Goal: Information Seeking & Learning: Learn about a topic

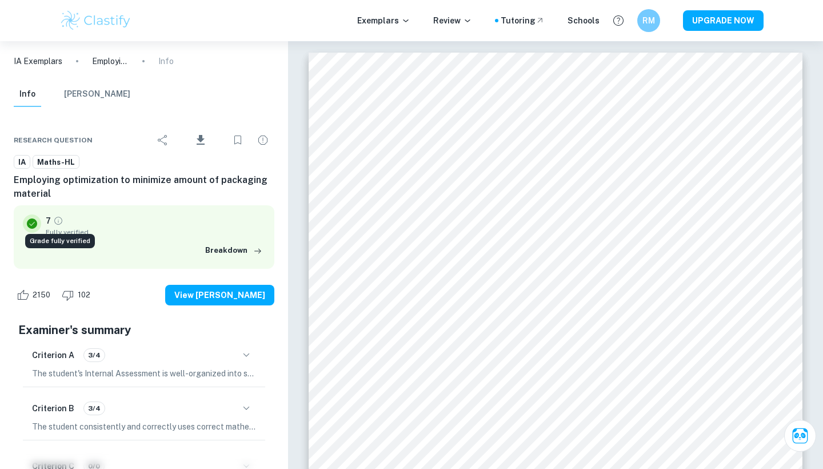
click at [57, 222] on icon "Grade fully verified" at bounding box center [58, 221] width 10 height 10
click at [34, 224] on icon at bounding box center [32, 223] width 10 height 10
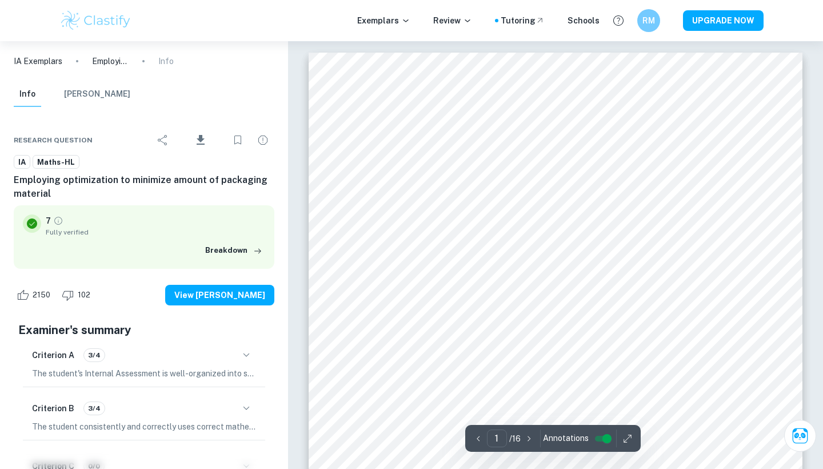
click at [672, 2] on div "Exemplars Review Tutoring Schools RM UPGRADE NOW" at bounding box center [411, 20] width 823 height 41
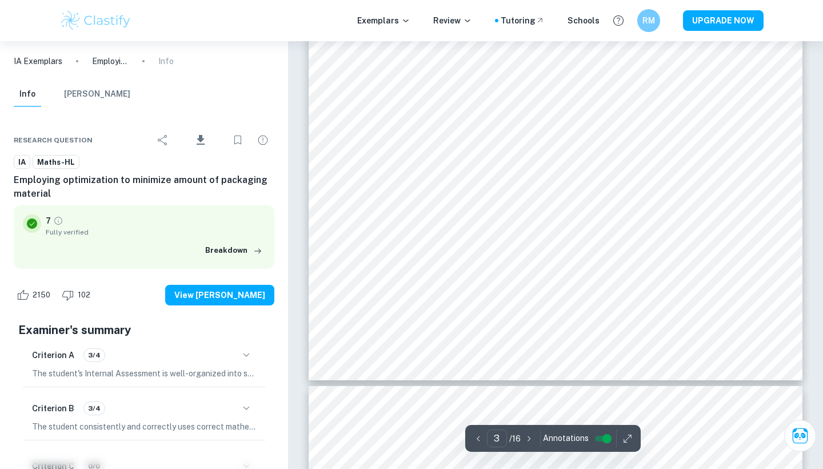
scroll to position [1965, 0]
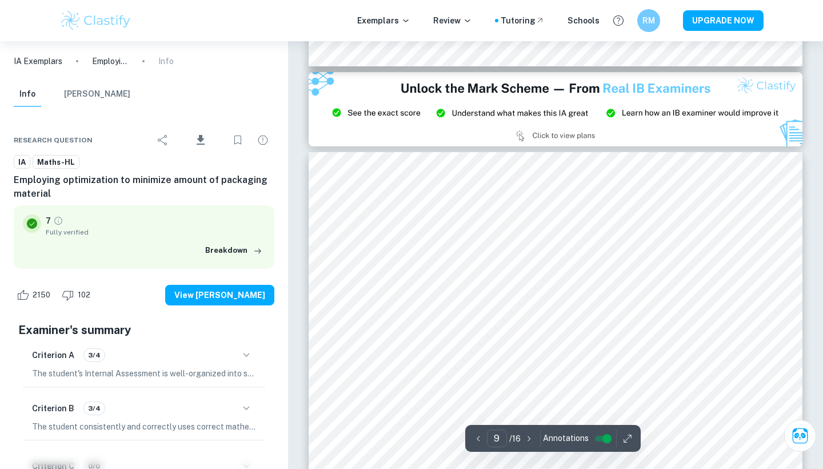
type input "8"
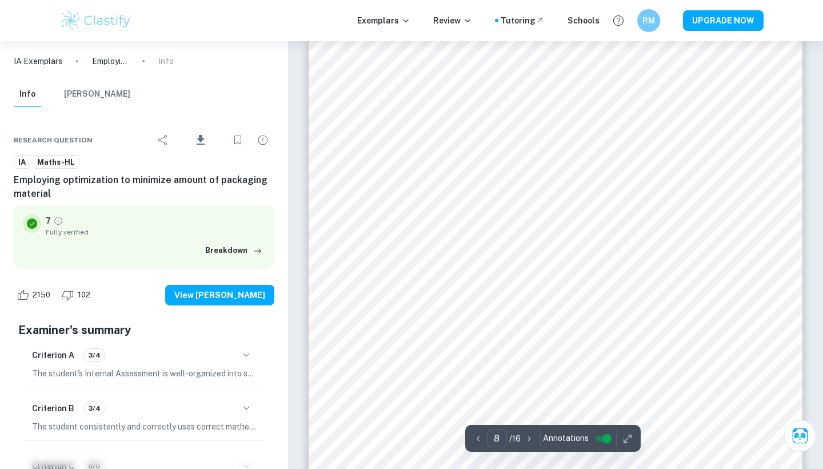
scroll to position [5138, 0]
click at [429, 187] on div at bounding box center [545, 190] width 331 height 36
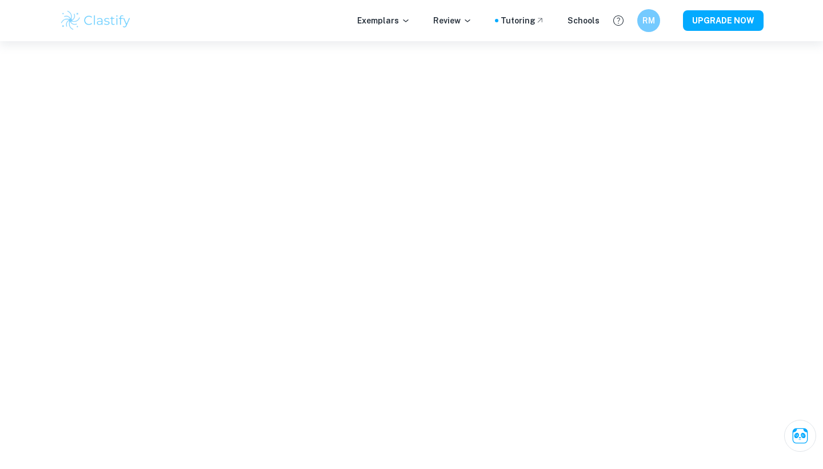
scroll to position [2266, 0]
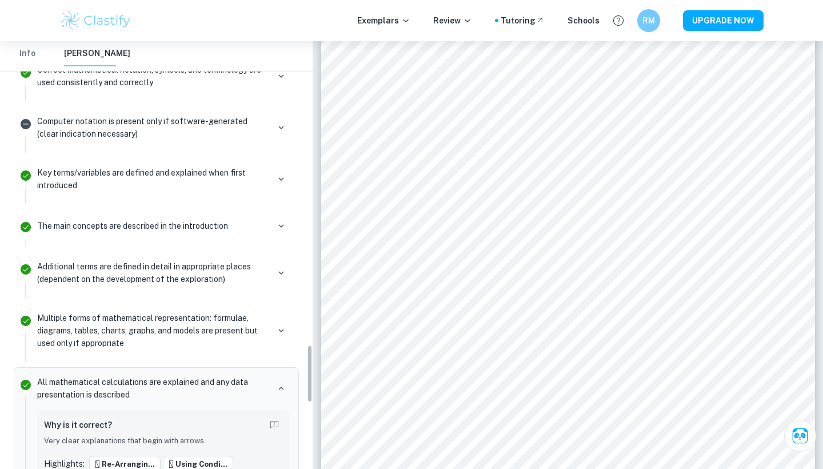
scroll to position [2232, 0]
click at [185, 181] on p "Key terms/variables are defined and explained when first introduced" at bounding box center [153, 180] width 232 height 25
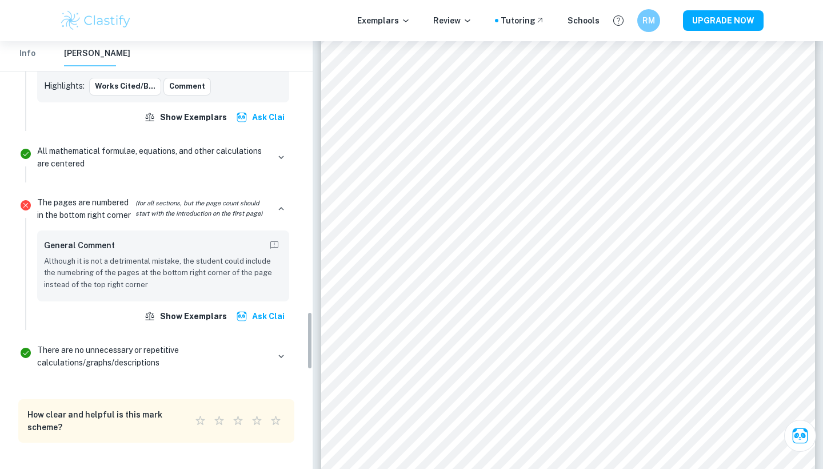
scroll to position [1554, 0]
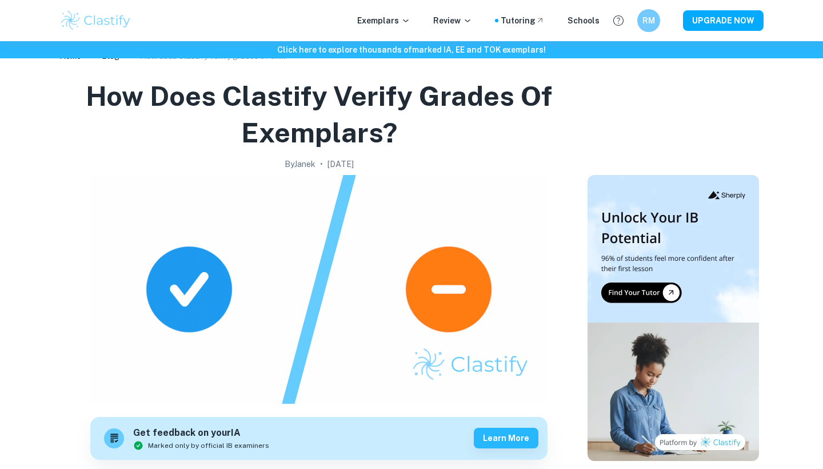
scroll to position [26, 0]
